Goal: Task Accomplishment & Management: Manage account settings

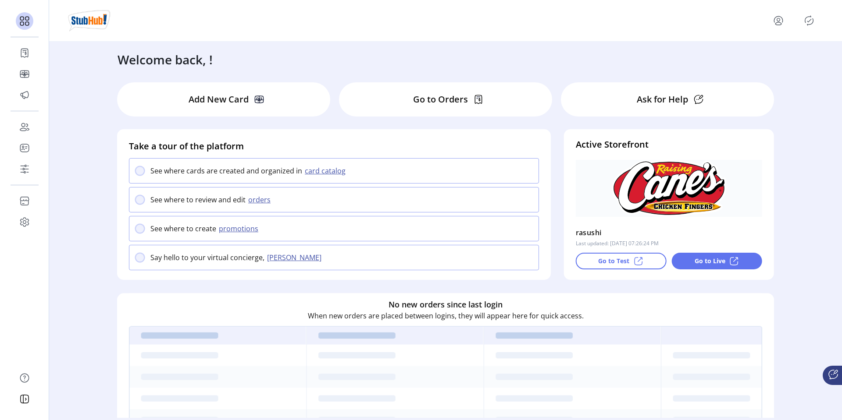
click at [595, 264] on div "Go to Test" at bounding box center [621, 261] width 91 height 17
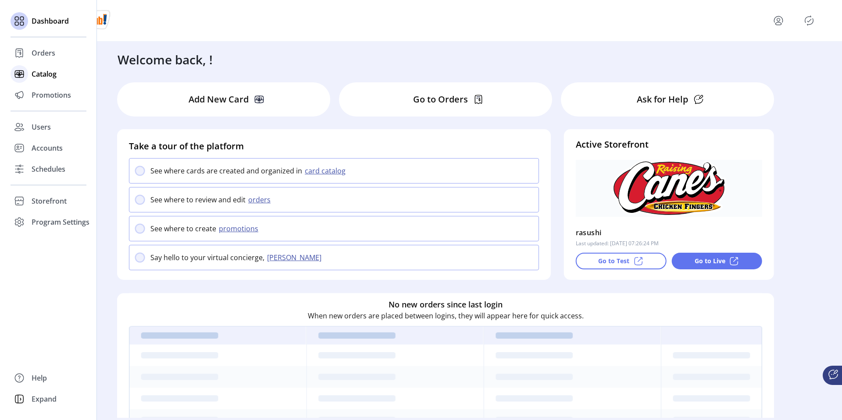
click at [46, 69] on span "Catalog" at bounding box center [44, 74] width 25 height 11
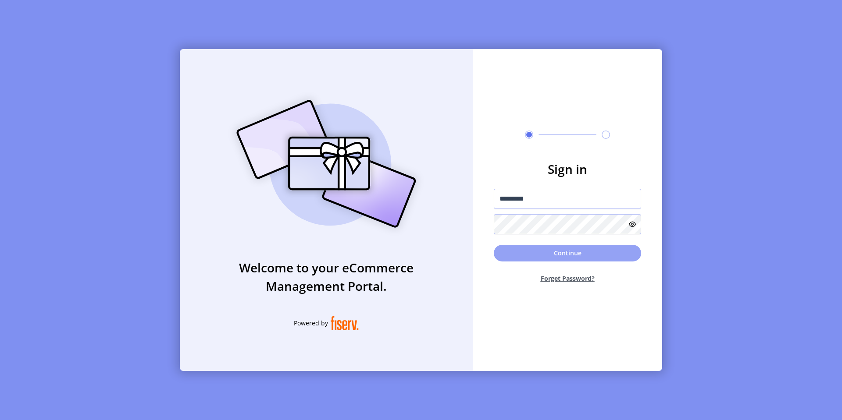
click at [568, 257] on button "Continue" at bounding box center [567, 253] width 147 height 17
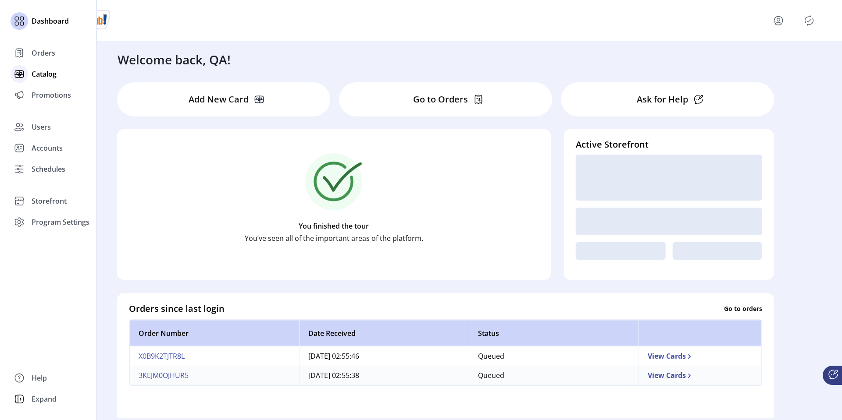
click at [20, 73] on icon at bounding box center [20, 73] width 3 height 2
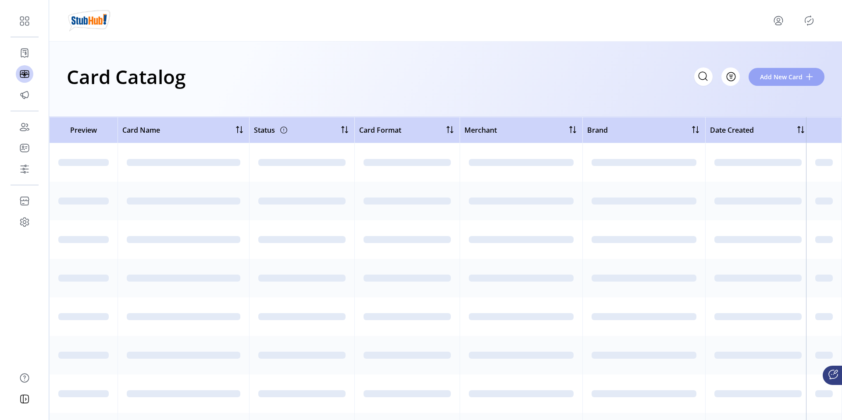
click at [777, 79] on span "Add New Card" at bounding box center [781, 76] width 43 height 9
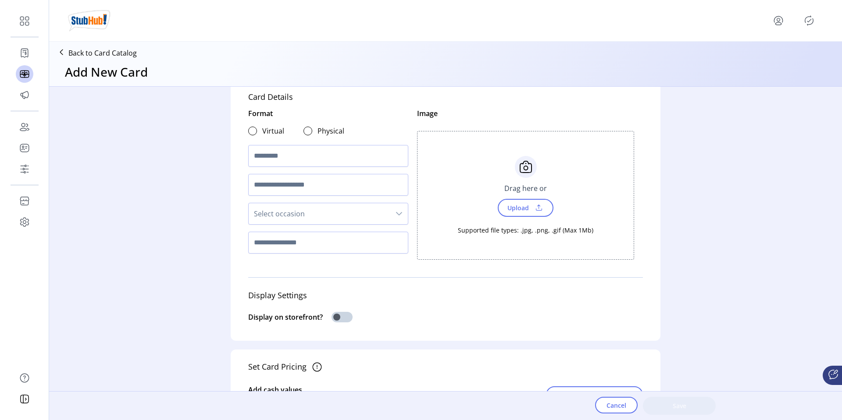
scroll to position [28, 0]
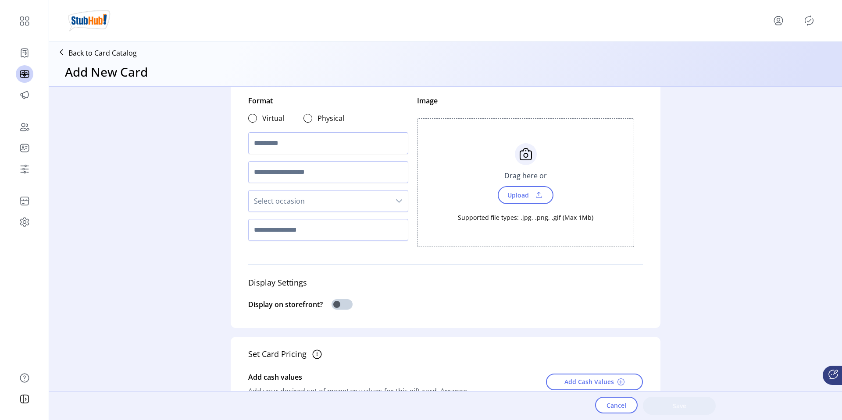
click at [252, 125] on div "Virtual Physical" at bounding box center [296, 119] width 96 height 18
click at [252, 118] on div at bounding box center [252, 118] width 9 height 9
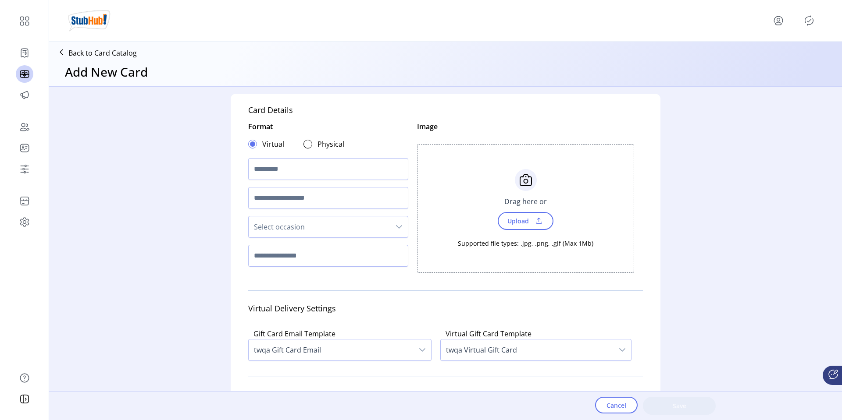
scroll to position [0, 0]
click at [780, 21] on icon "menu" at bounding box center [778, 21] width 14 height 14
click at [771, 57] on span "Sign Out" at bounding box center [747, 55] width 66 height 7
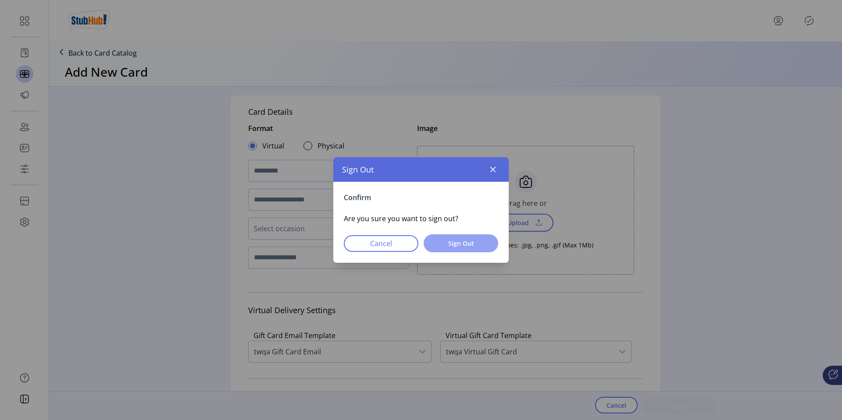
click at [466, 240] on span "Sign Out" at bounding box center [461, 243] width 52 height 9
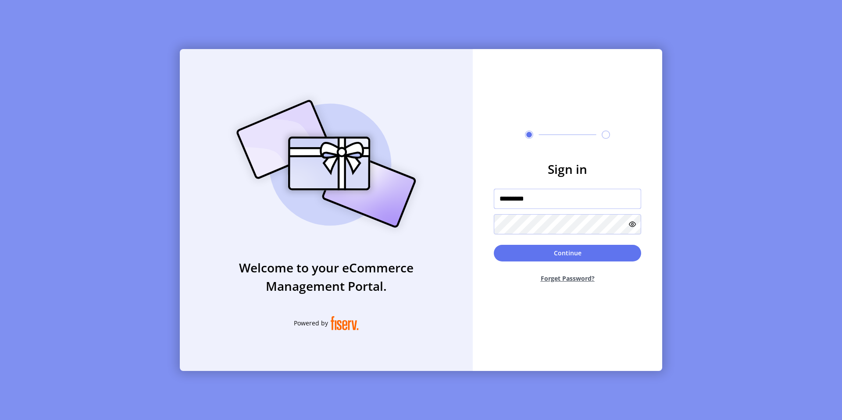
click at [555, 202] on input "*********" at bounding box center [567, 199] width 147 height 20
type input "**********"
click at [554, 261] on div "Continue Forget Password?" at bounding box center [567, 267] width 147 height 45
click at [554, 257] on button "Continue" at bounding box center [567, 253] width 147 height 17
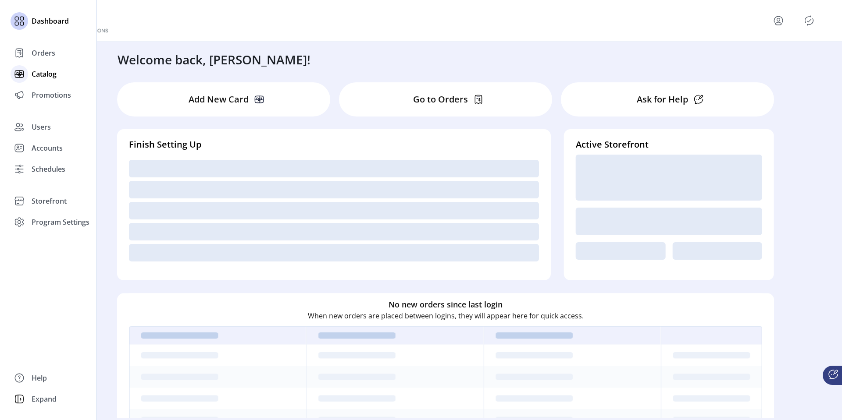
click at [32, 79] on span "Catalog" at bounding box center [44, 74] width 25 height 11
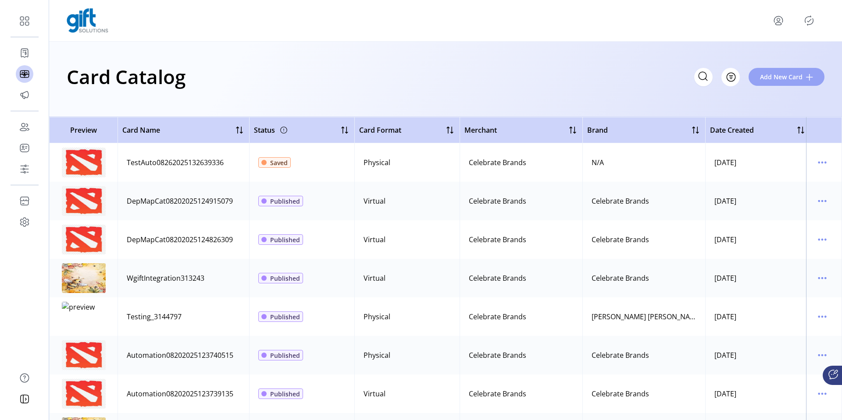
click at [771, 78] on span "Add New Card" at bounding box center [781, 76] width 43 height 9
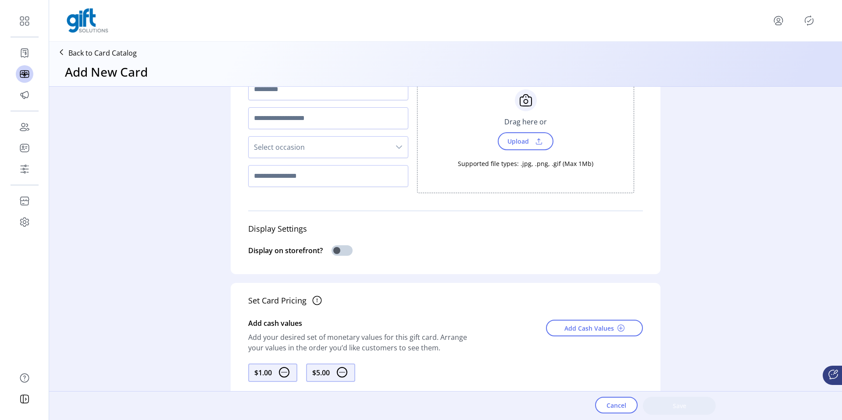
scroll to position [85, 0]
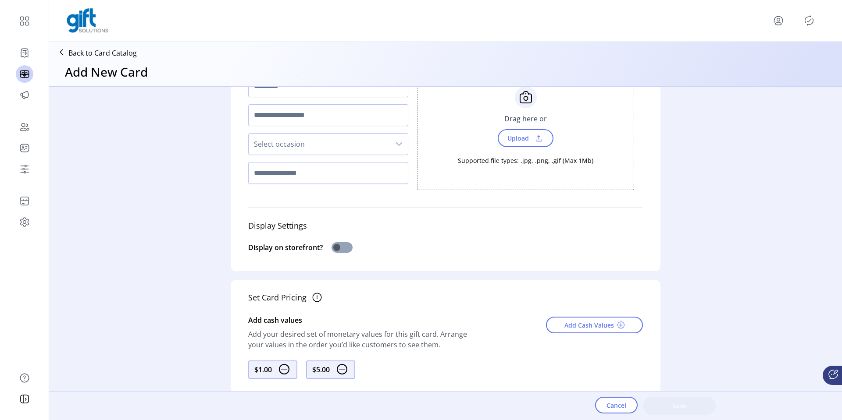
click at [339, 249] on span at bounding box center [341, 247] width 21 height 11
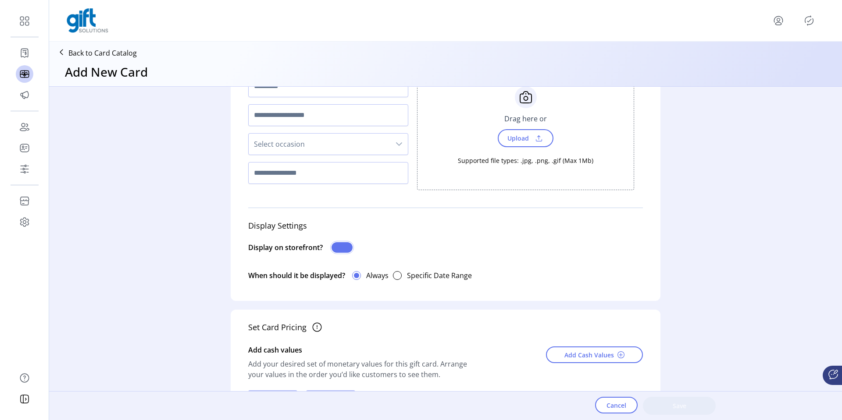
scroll to position [5, 3]
click at [339, 249] on span at bounding box center [341, 247] width 21 height 11
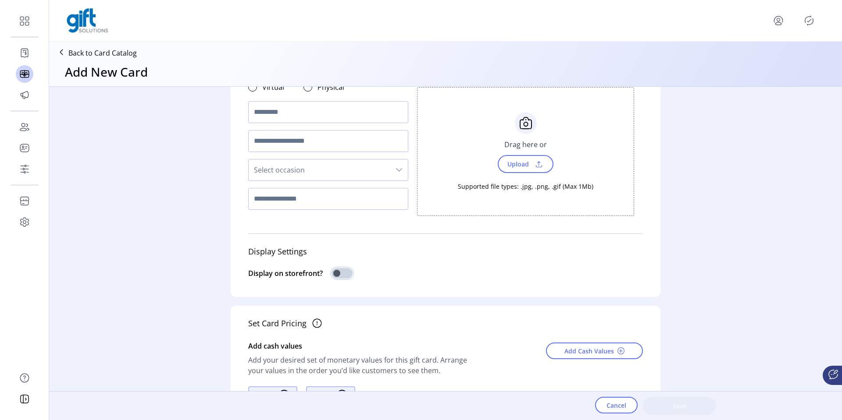
scroll to position [0, 0]
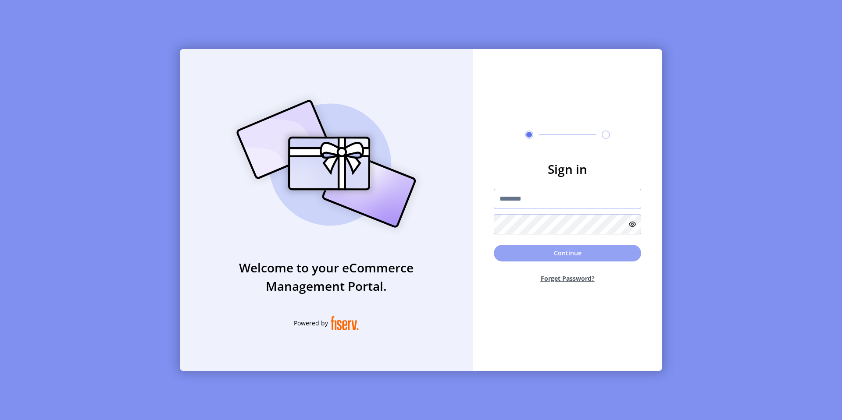
type input "**********"
click at [530, 248] on button "Continue" at bounding box center [567, 253] width 147 height 17
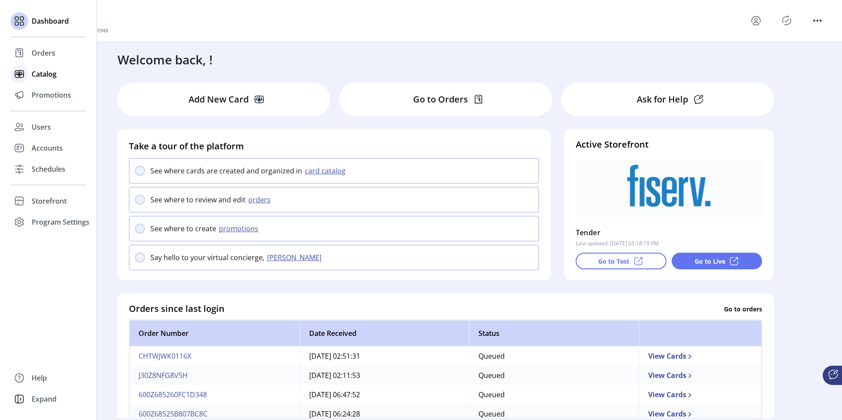
click at [40, 70] on span "Catalog" at bounding box center [44, 74] width 25 height 11
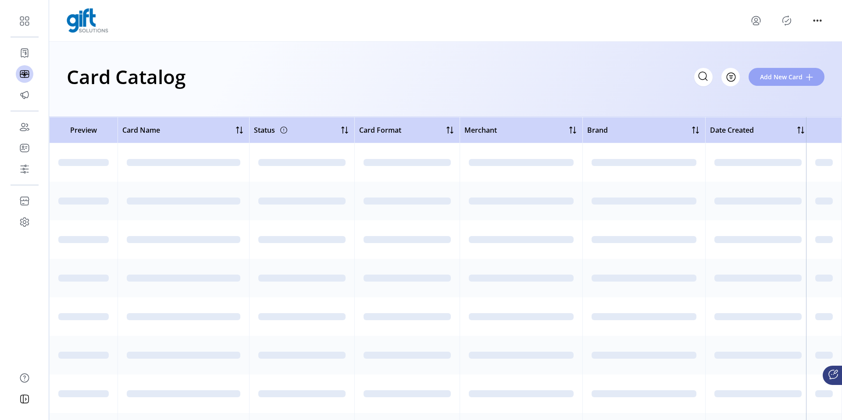
click at [776, 78] on span "Add New Card" at bounding box center [781, 76] width 43 height 9
